Goal: Communication & Community: Answer question/provide support

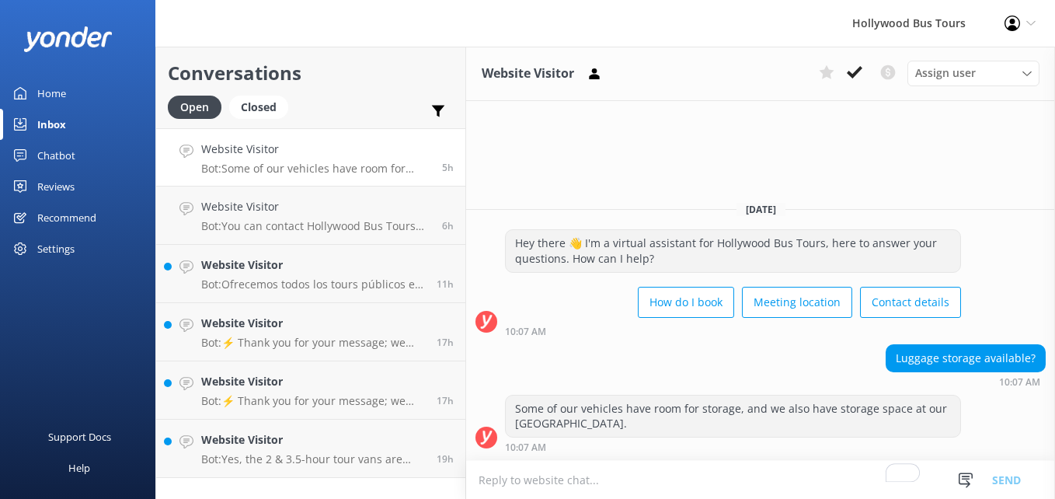
click at [356, 152] on h4 "Website Visitor" at bounding box center [315, 149] width 229 height 17
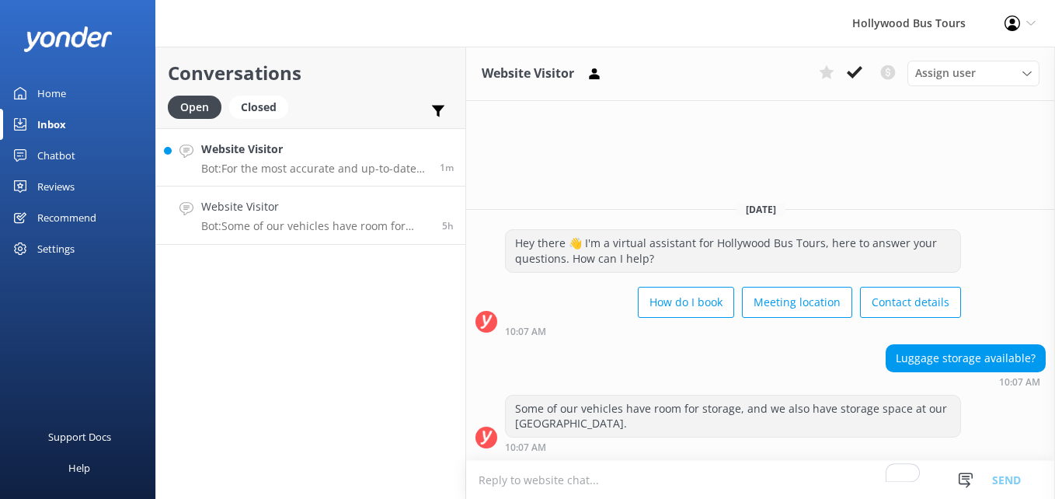
click at [317, 160] on div "Website Visitor Bot: For the most accurate and up-to-date schedule of tours ava…" at bounding box center [314, 157] width 227 height 33
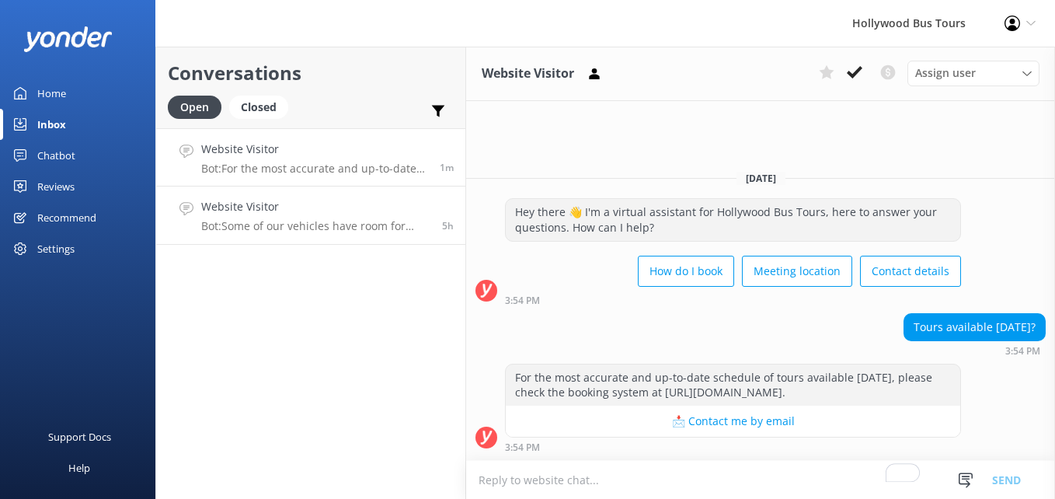
click at [376, 222] on p "Bot: Some of our vehicles have room for storage, and we also have storage space…" at bounding box center [315, 226] width 229 height 14
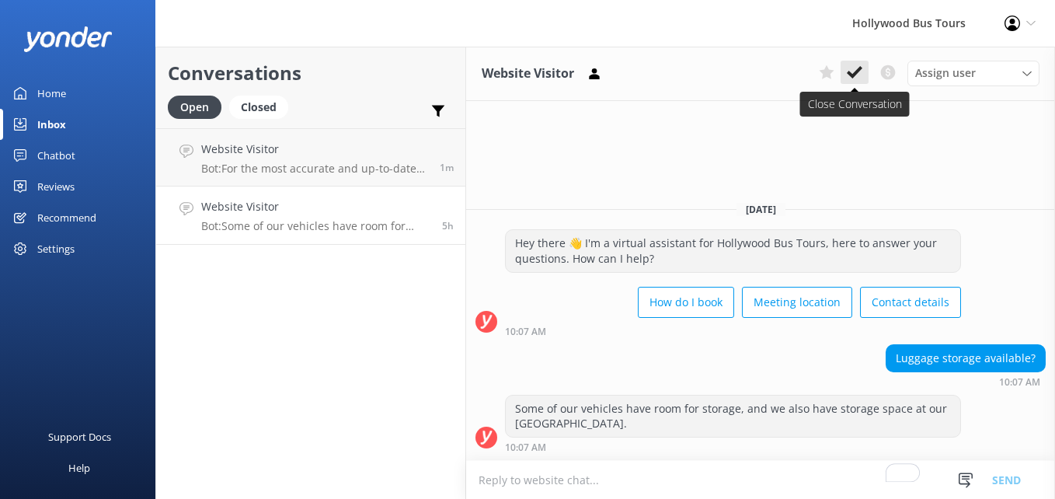
click at [860, 78] on icon at bounding box center [855, 73] width 16 height 16
